Goal: Navigation & Orientation: Find specific page/section

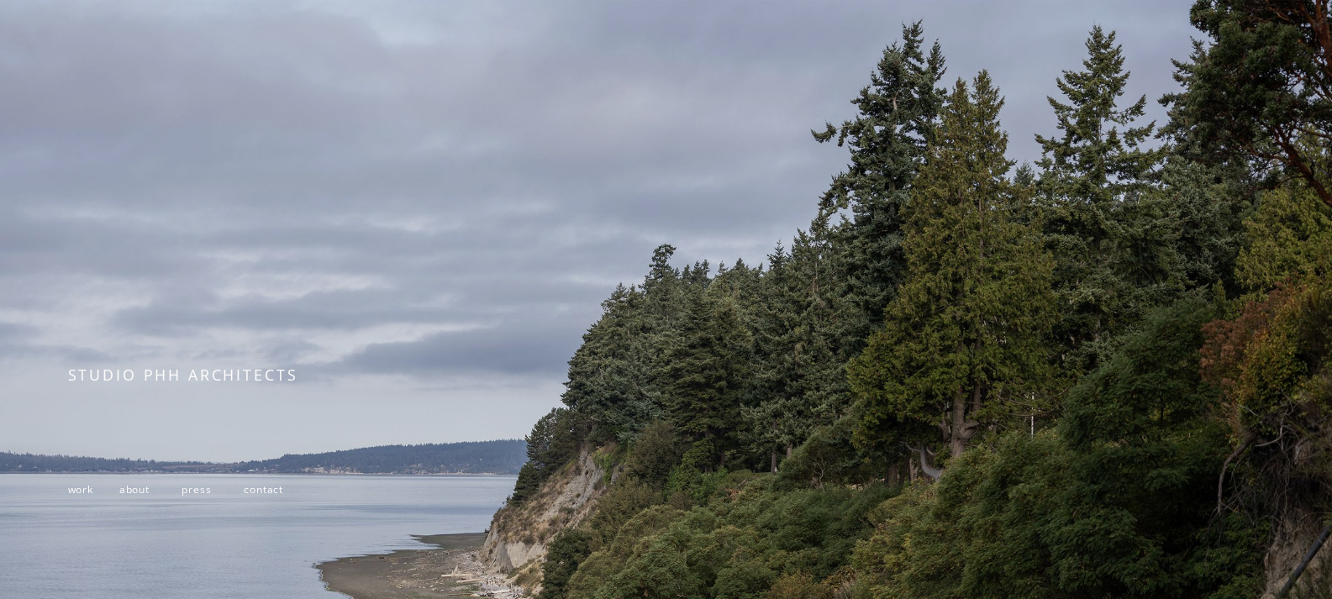
click at [79, 497] on span "work" at bounding box center [80, 489] width 25 height 14
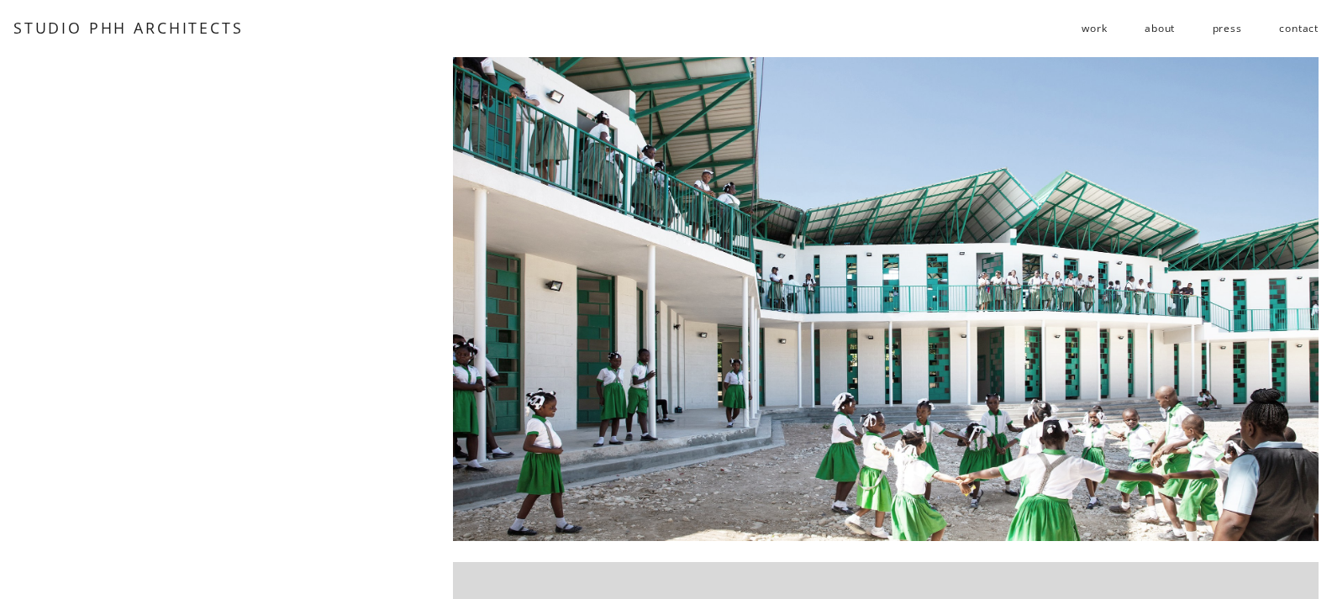
scroll to position [588, 0]
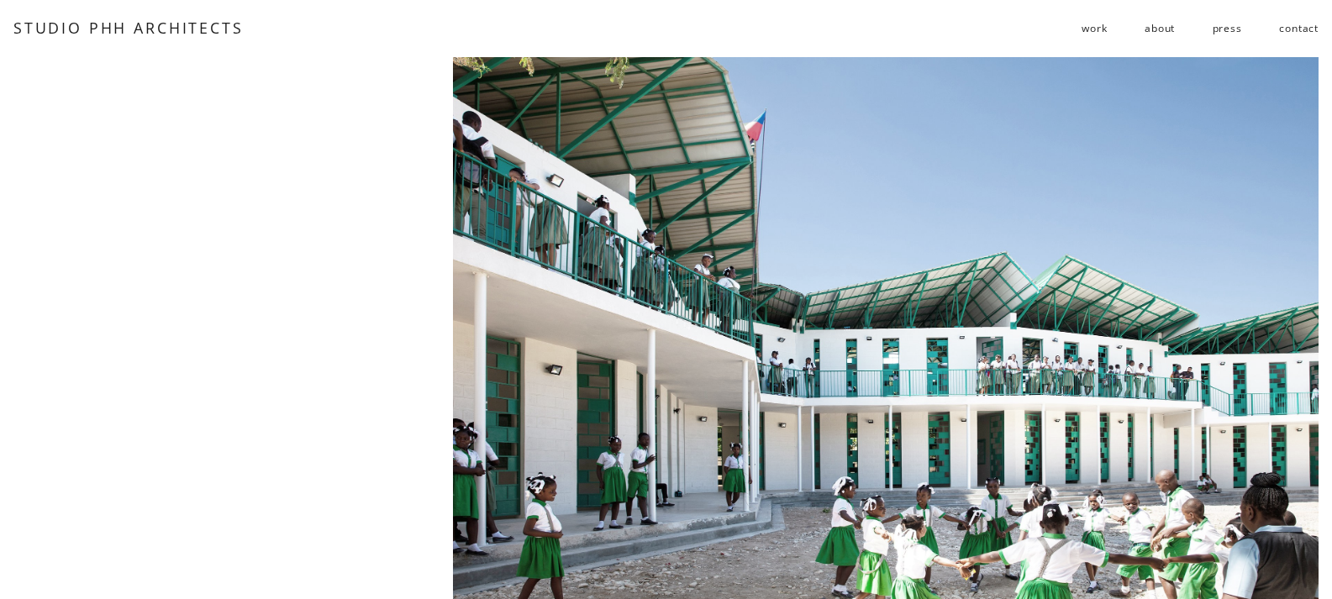
click at [828, 294] on div at bounding box center [886, 341] width 866 height 568
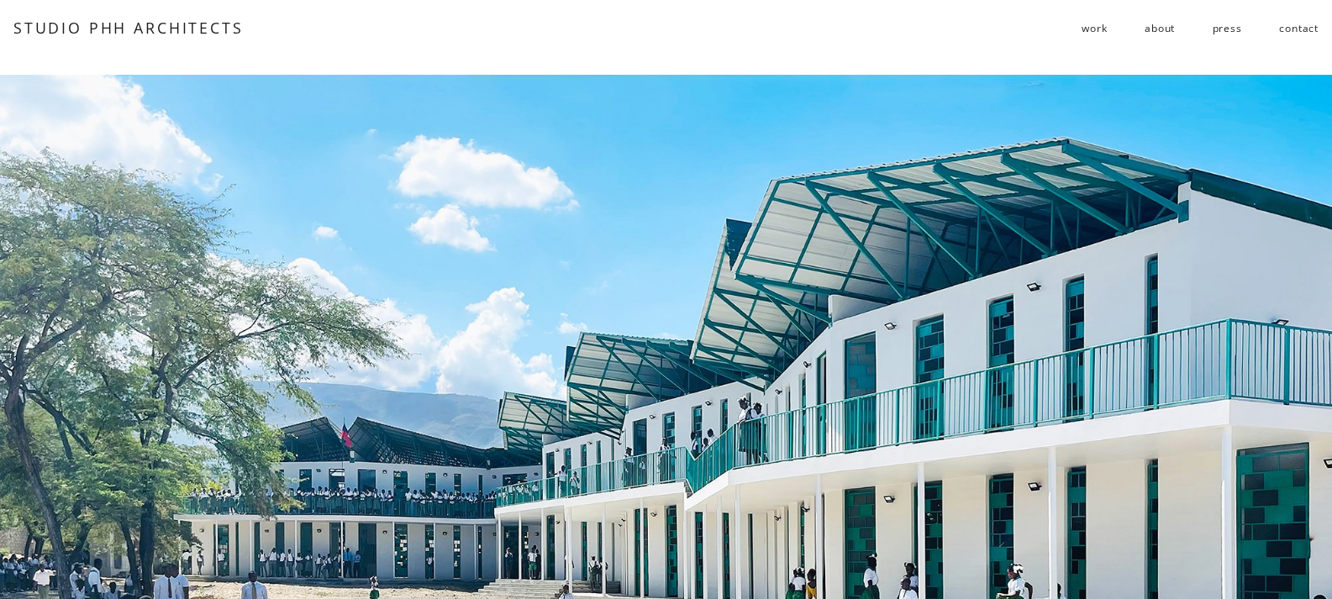
scroll to position [588, 0]
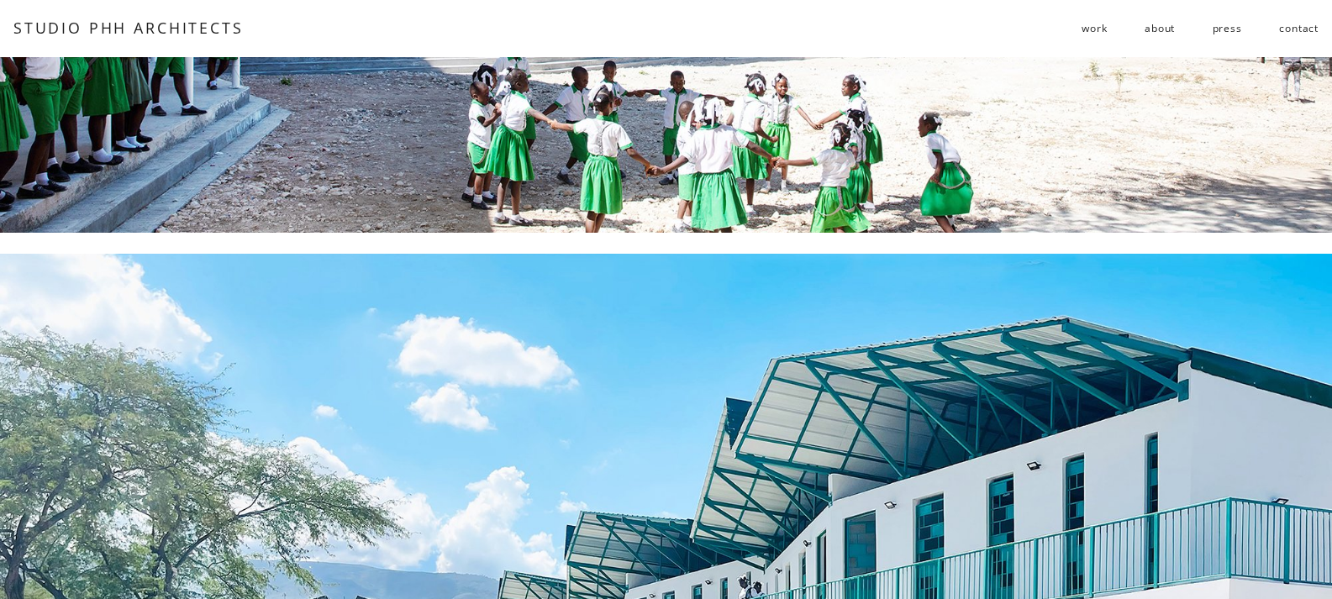
drag, startPoint x: 606, startPoint y: 408, endPoint x: 576, endPoint y: 407, distance: 29.5
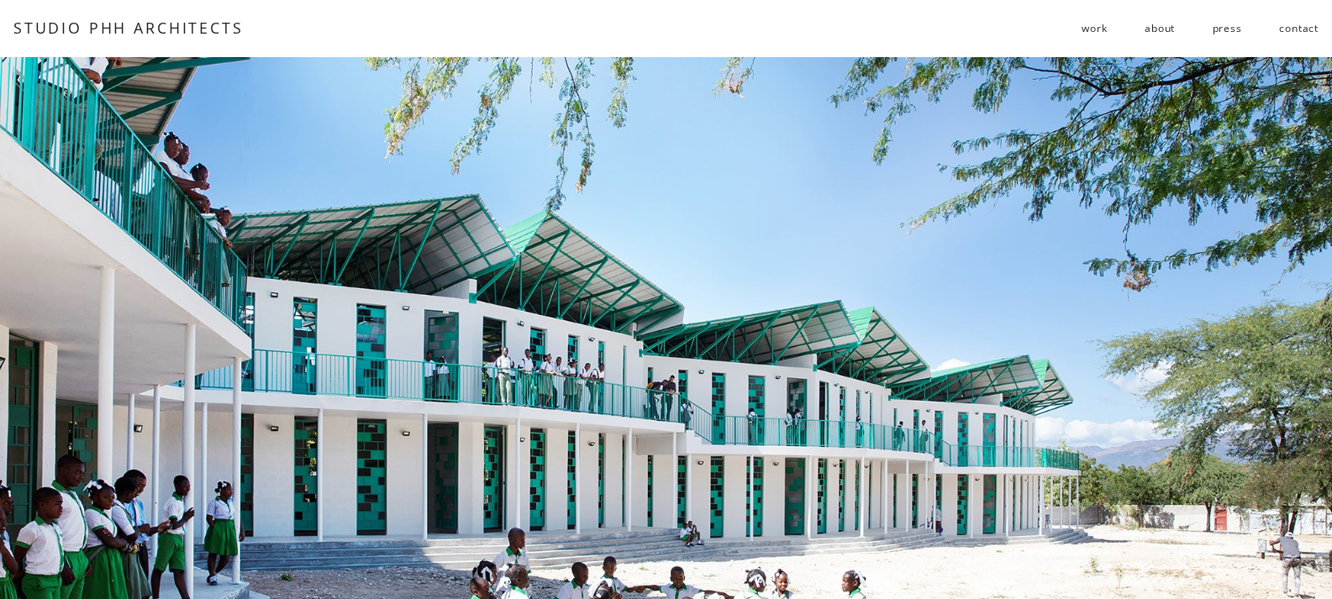
scroll to position [84, 0]
